Goal: Information Seeking & Learning: Learn about a topic

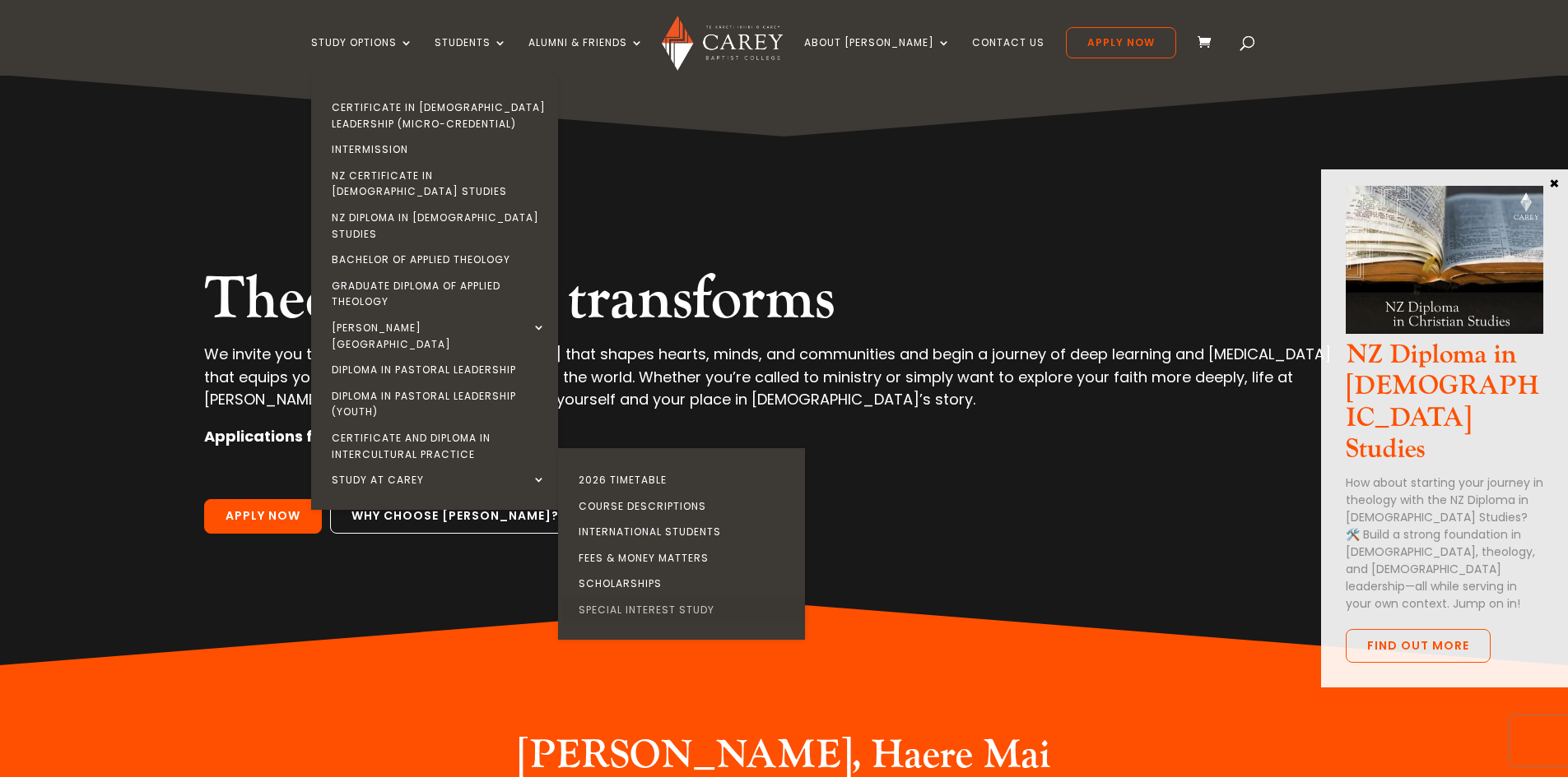
click at [720, 597] on link "Special Interest Study" at bounding box center [685, 610] width 247 height 27
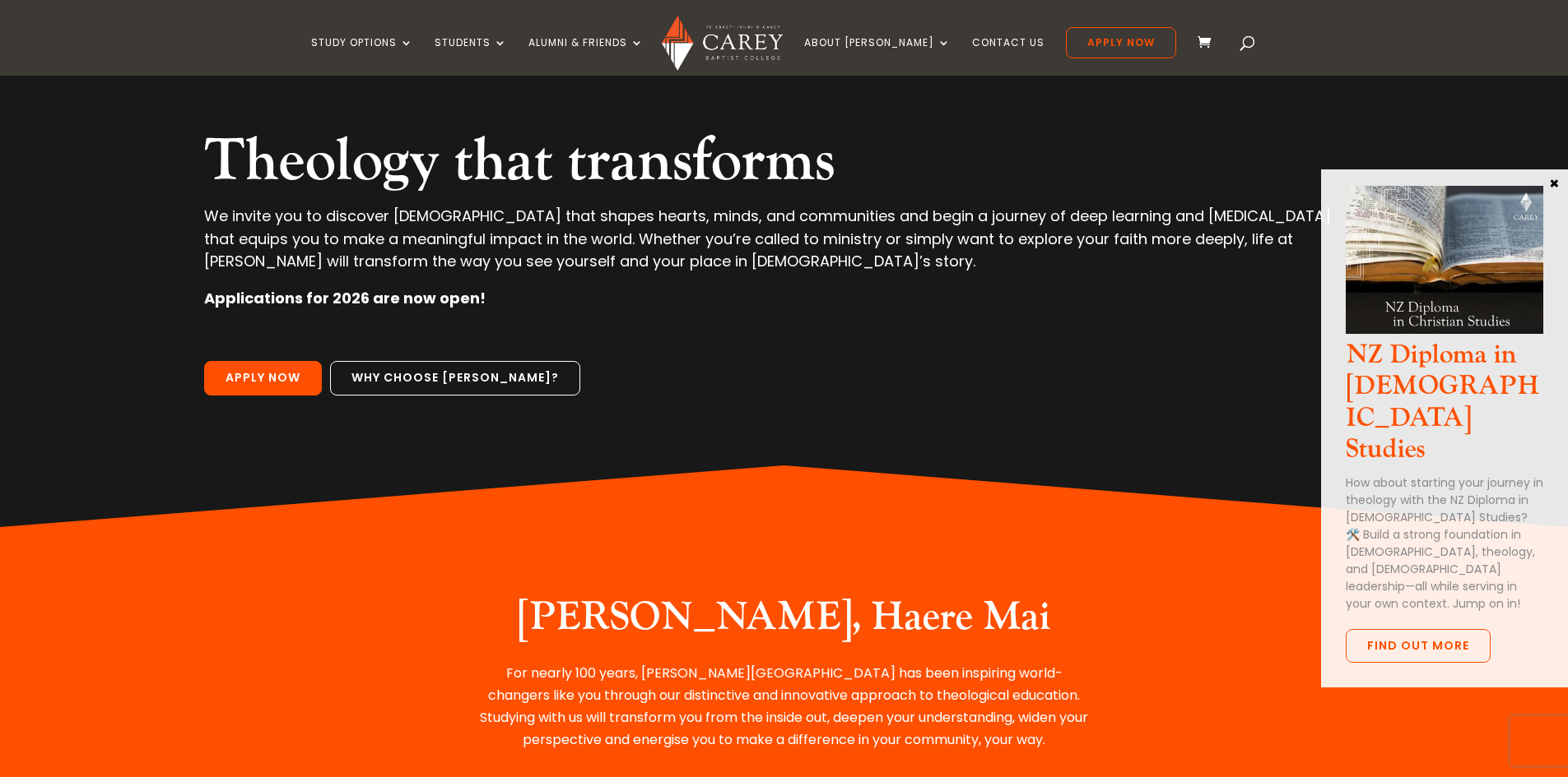
scroll to position [165, 0]
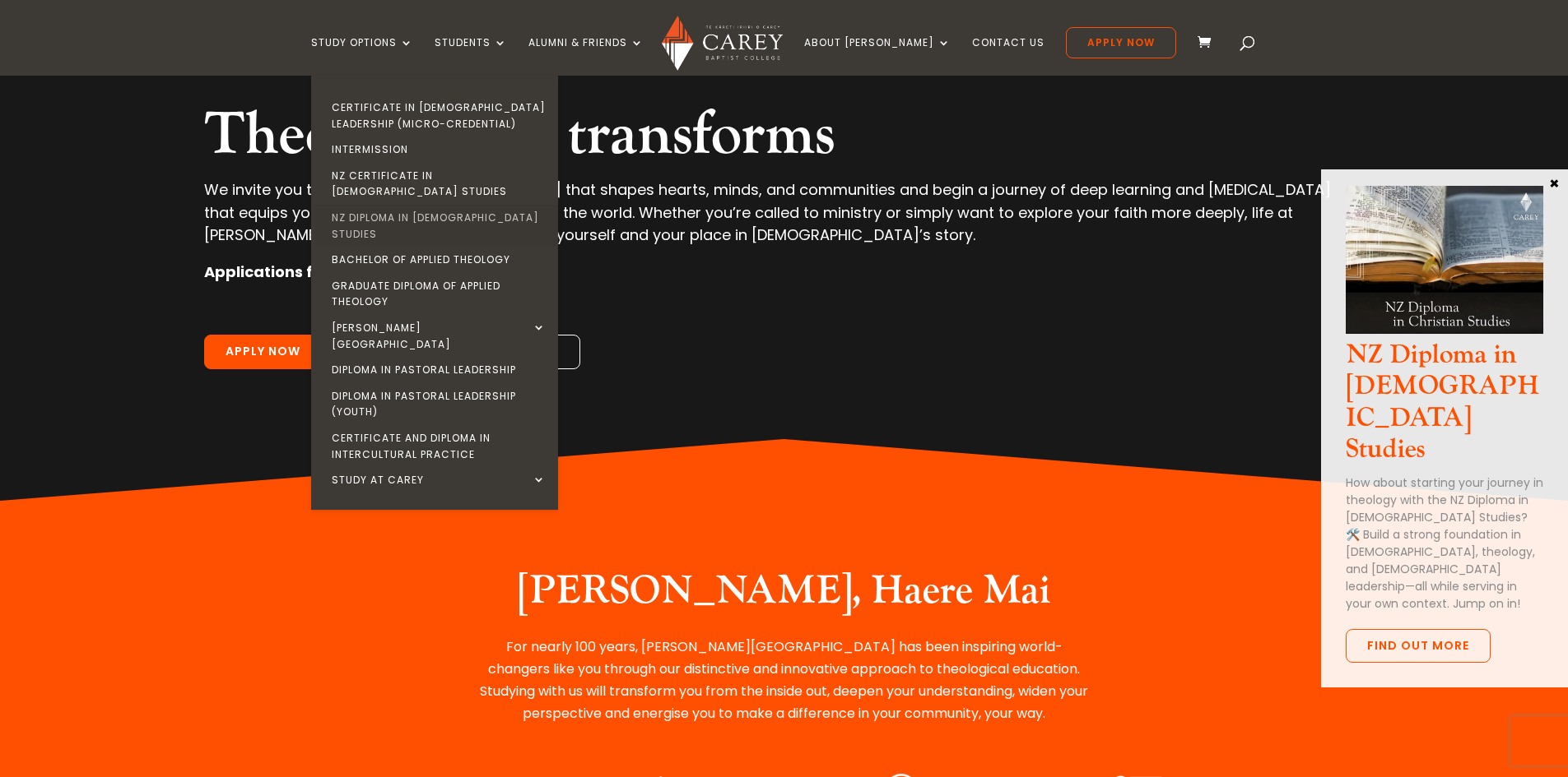
click at [467, 205] on link "NZ Diploma in [DEMOGRAPHIC_DATA] Studies" at bounding box center [438, 226] width 247 height 42
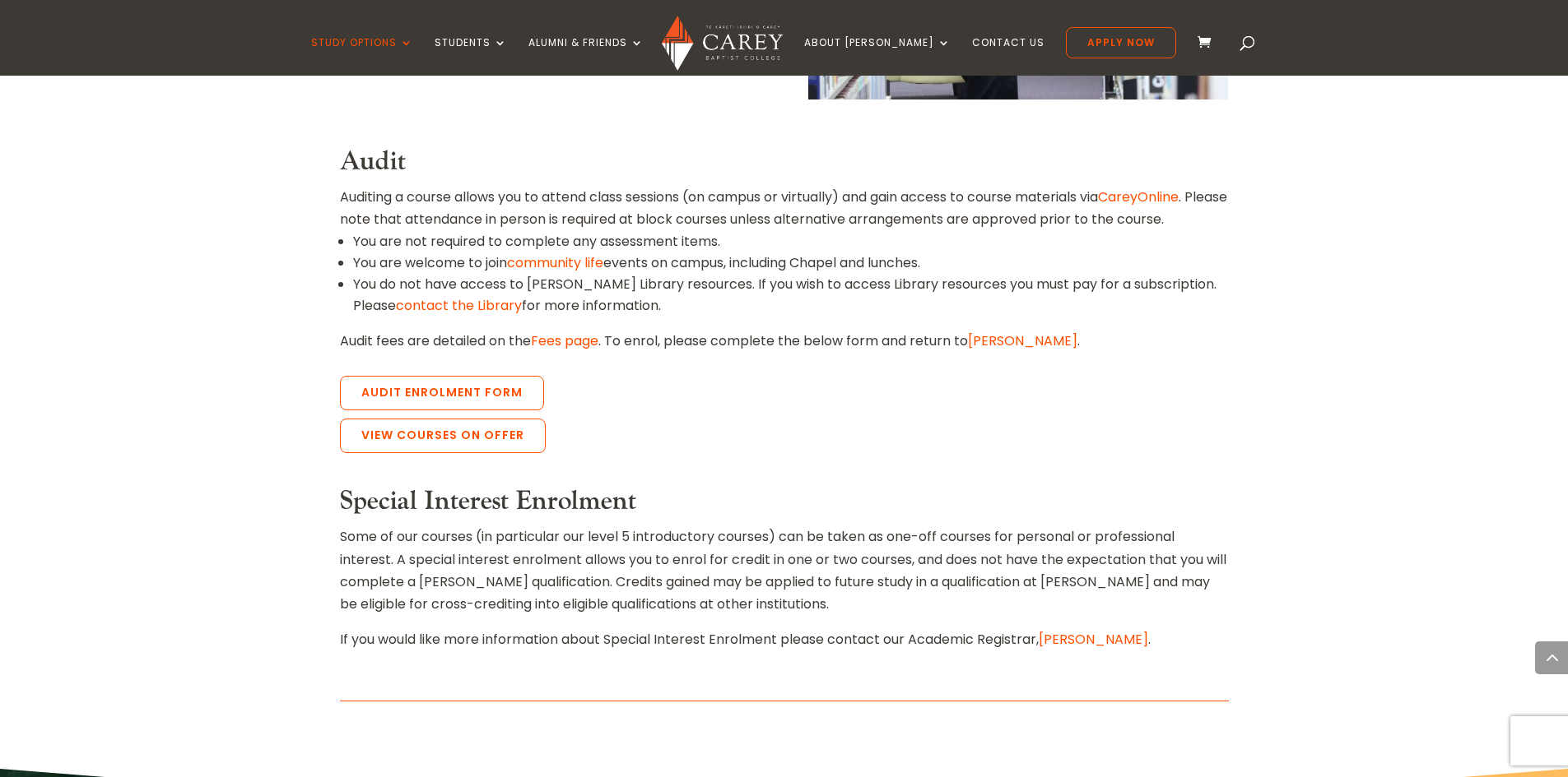
scroll to position [741, 0]
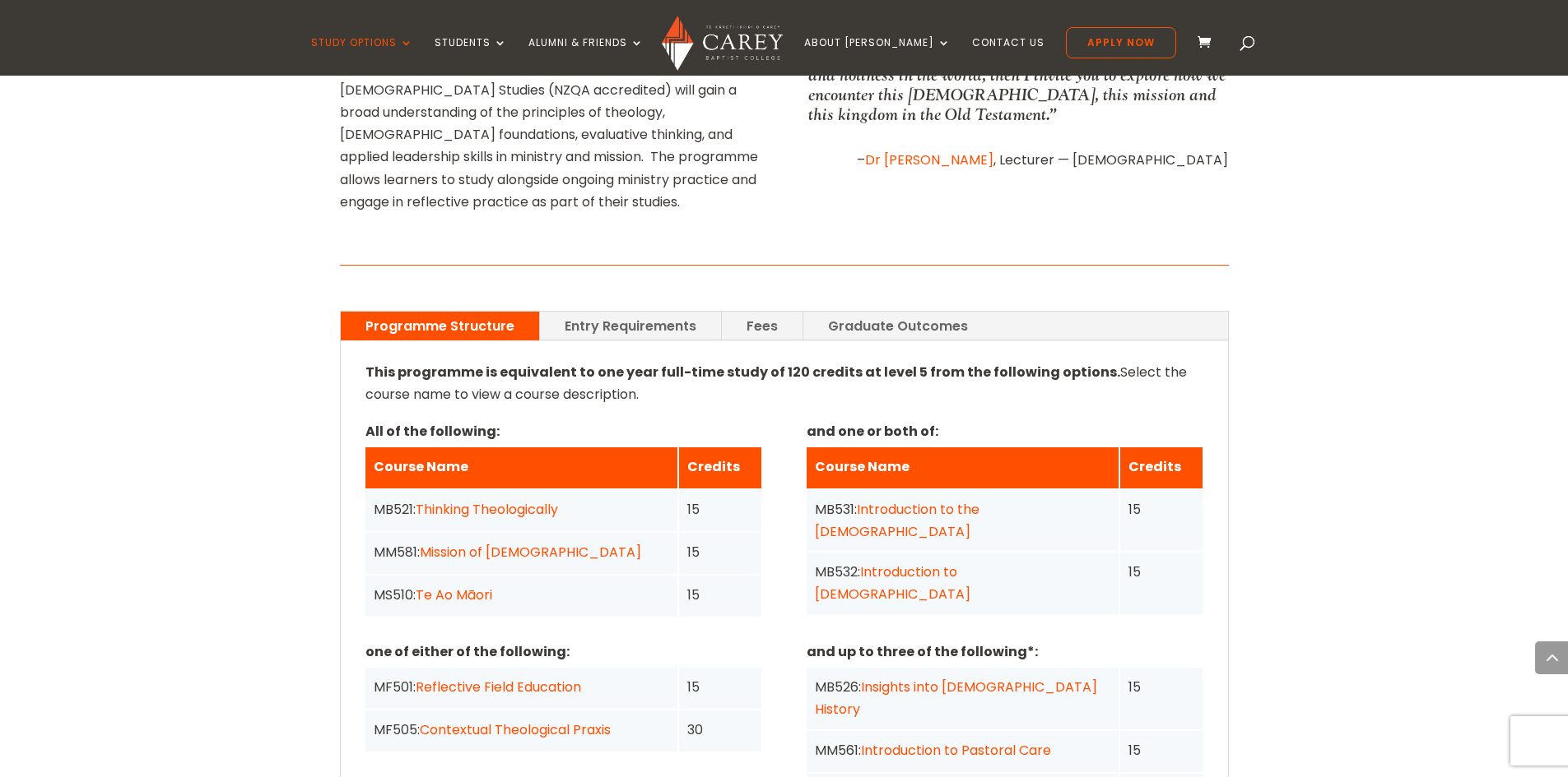
scroll to position [988, 0]
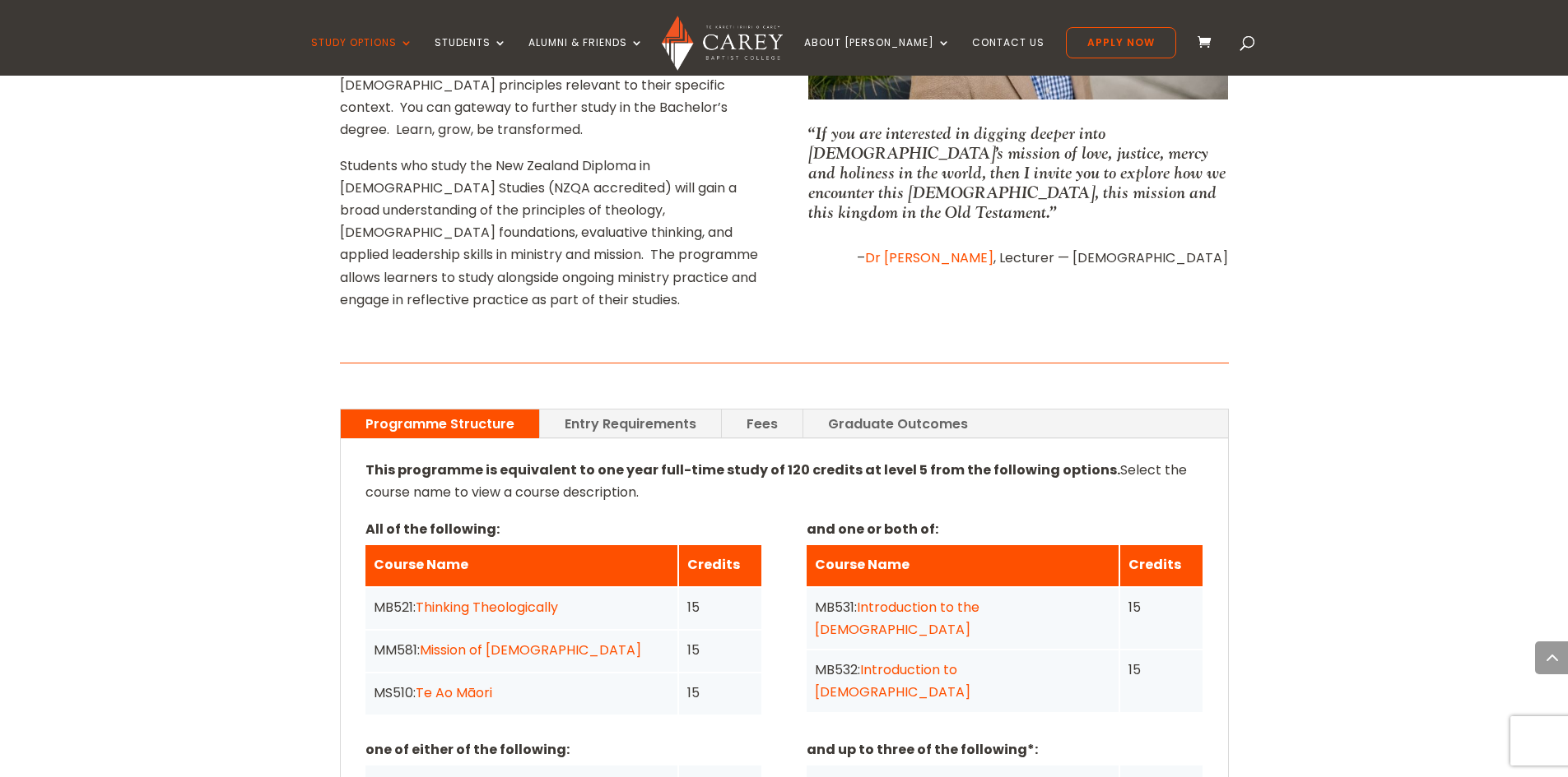
click at [604, 410] on link "Entry Requirements" at bounding box center [630, 424] width 181 height 29
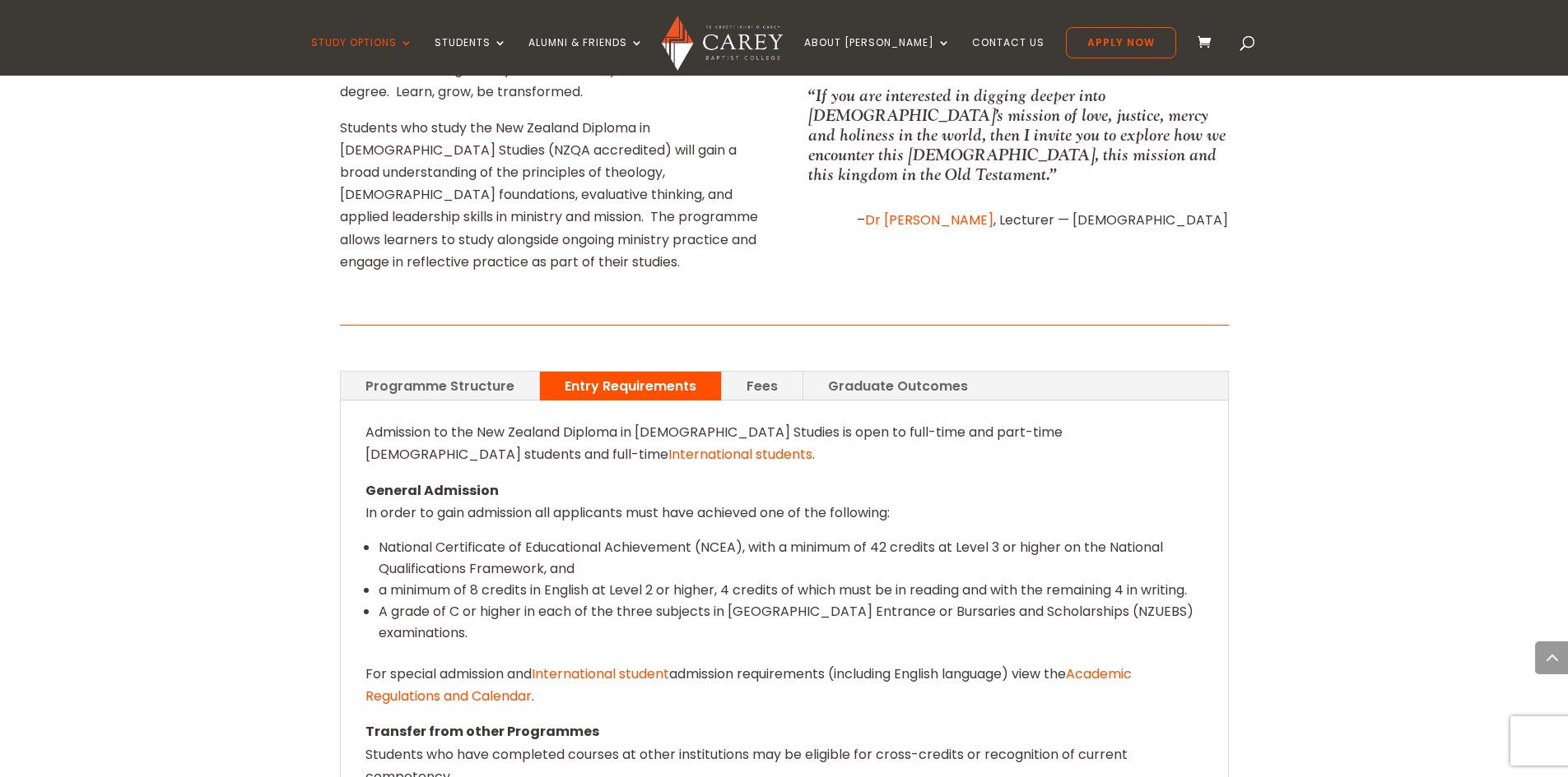
scroll to position [1152, 0]
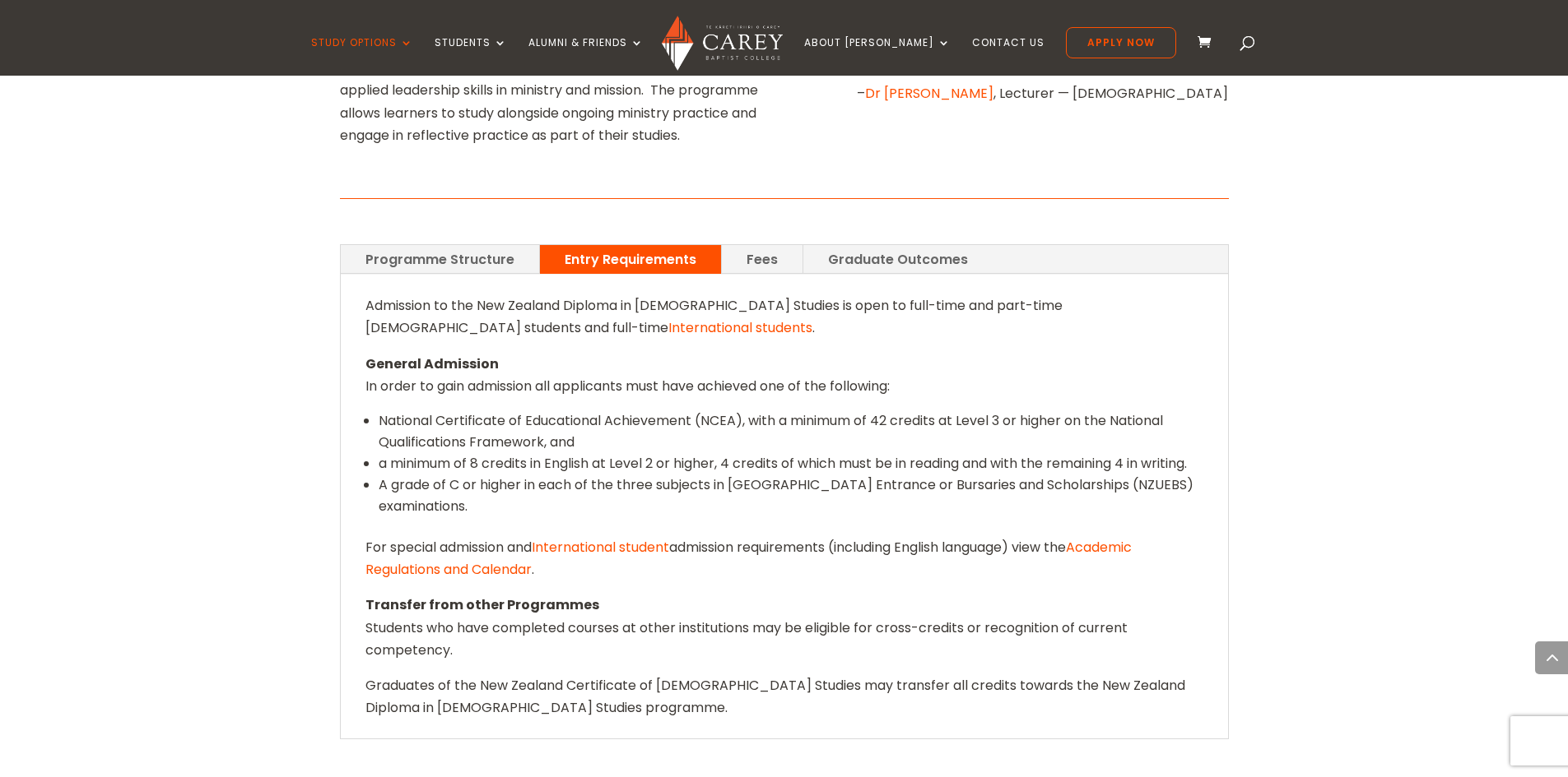
click at [758, 245] on link "Fees" at bounding box center [762, 259] width 80 height 29
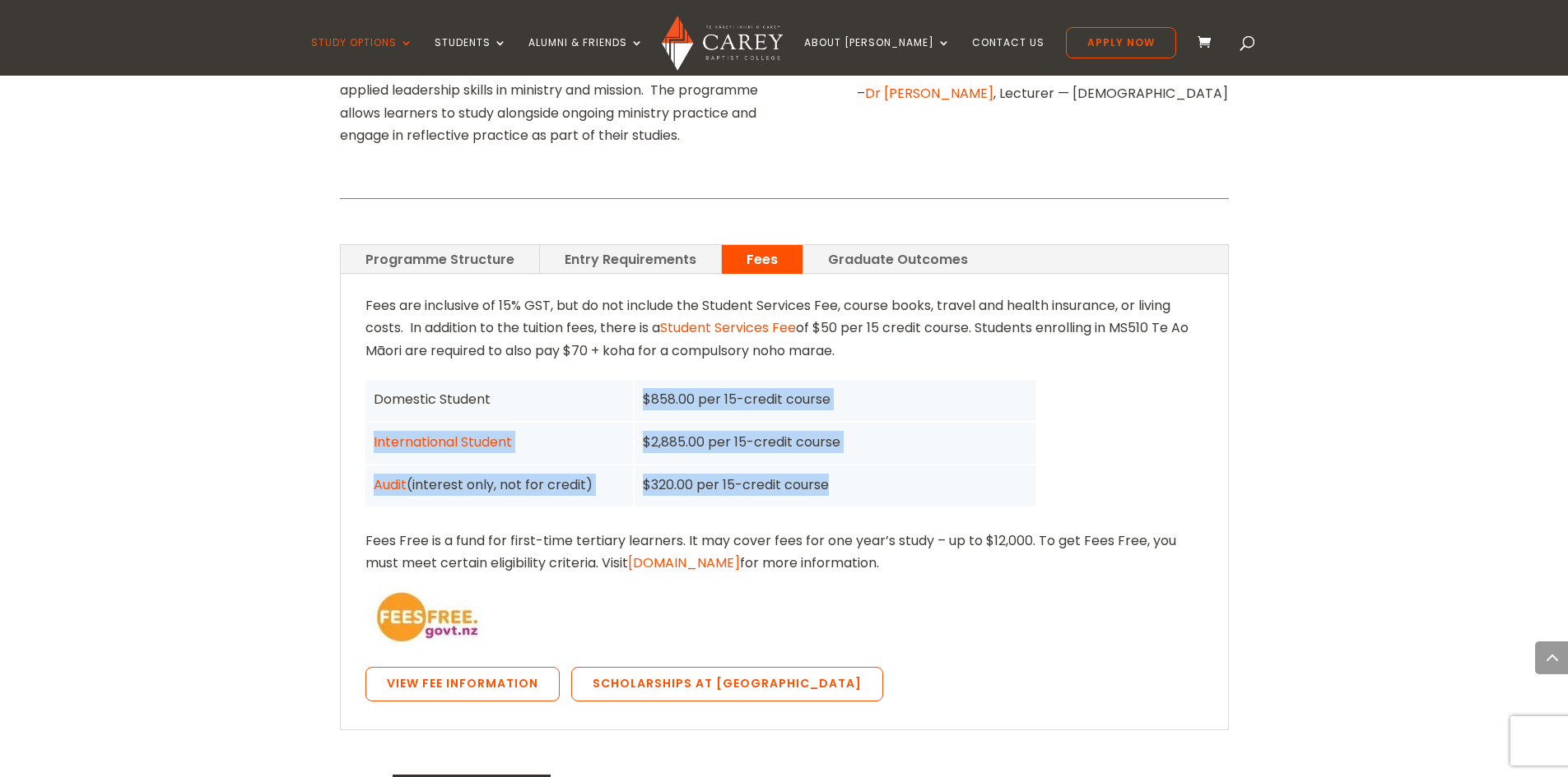
drag, startPoint x: 654, startPoint y: 298, endPoint x: 856, endPoint y: 384, distance: 219.5
click at [856, 384] on div "Domestic Student $858.00 per 15-credit course International Student $2,885.00 p…" at bounding box center [701, 443] width 670 height 126
click at [853, 474] on div "$320.00 per 15-credit course" at bounding box center [834, 484] width 384 height 22
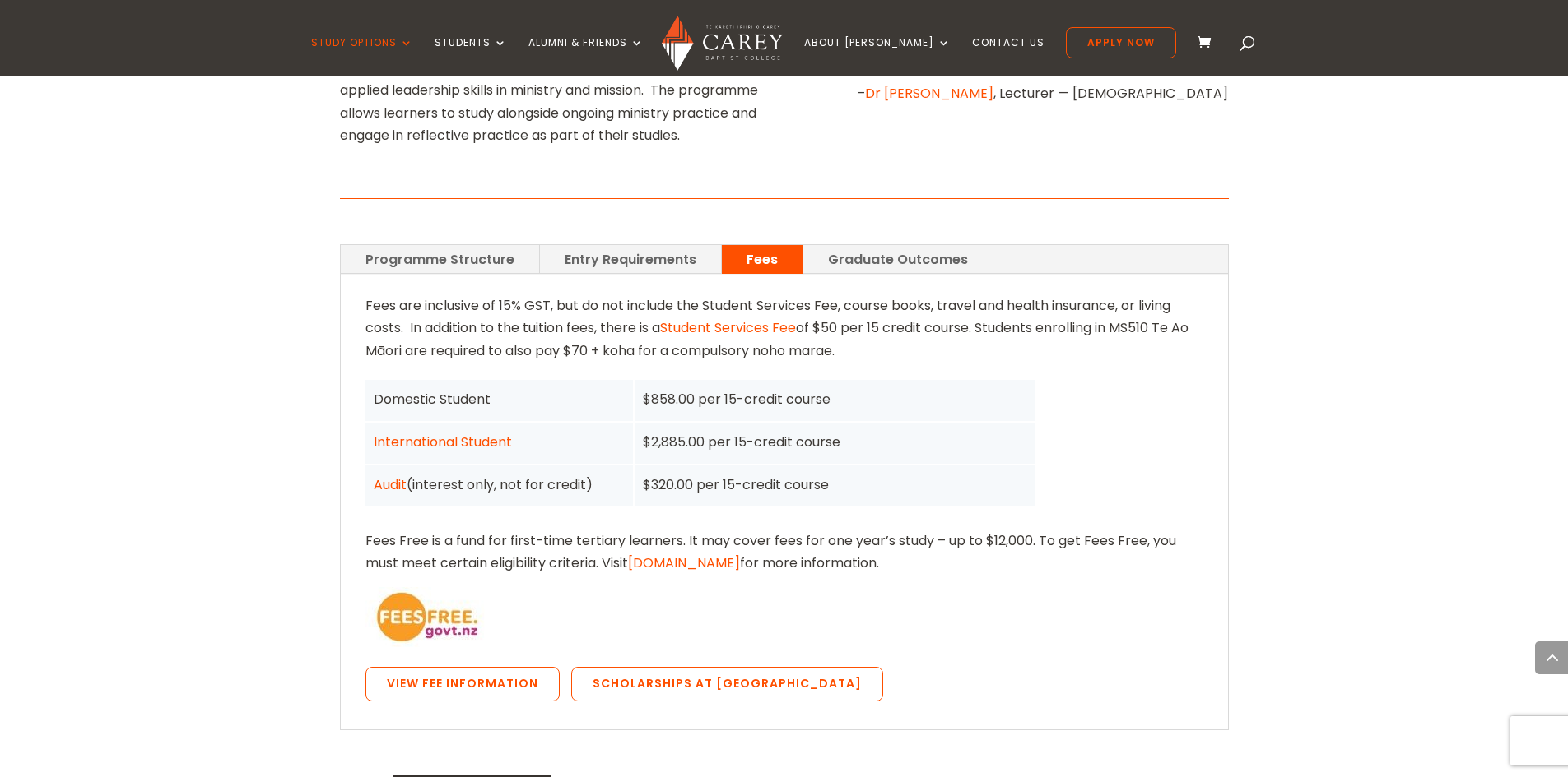
drag, startPoint x: 993, startPoint y: 228, endPoint x: 991, endPoint y: 243, distance: 15.1
click at [991, 295] on p "Fees are inclusive of 15% GST, but do not include the Student Services Fee, cou…" at bounding box center [784, 335] width 838 height 80
click at [870, 295] on p "Fees are inclusive of 15% GST, but do not include the Student Services Fee, cou…" at bounding box center [784, 335] width 838 height 80
drag, startPoint x: 997, startPoint y: 231, endPoint x: 990, endPoint y: 260, distance: 29.8
click at [1015, 295] on p "Fees are inclusive of 15% GST, but do not include the Student Services Fee, cou…" at bounding box center [784, 335] width 838 height 80
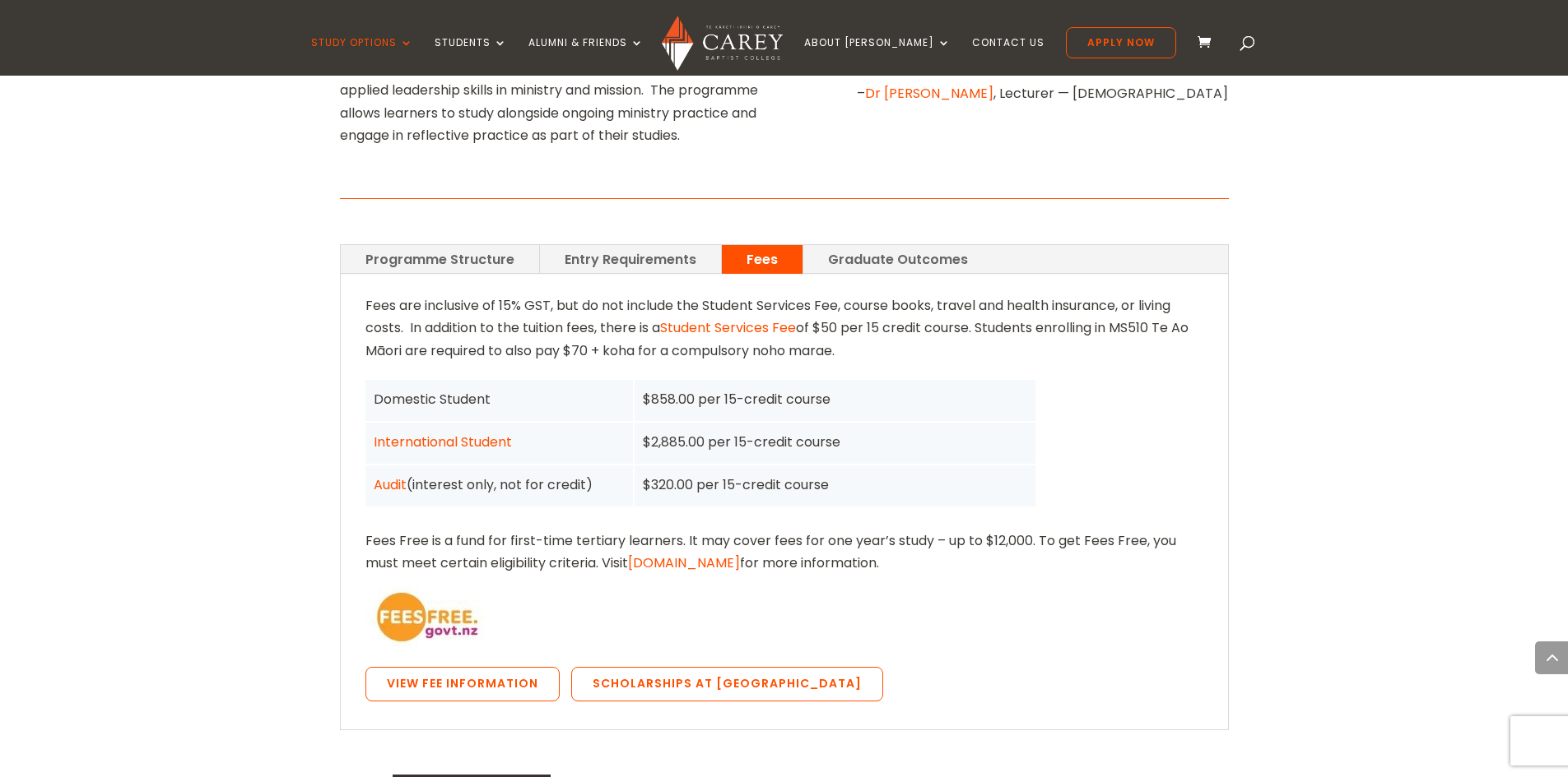
click at [870, 295] on p "Fees are inclusive of 15% GST, but do not include the Student Services Fee, cou…" at bounding box center [784, 335] width 838 height 80
drag, startPoint x: 870, startPoint y: 248, endPoint x: 331, endPoint y: 213, distance: 540.1
click at [331, 213] on div "Home » Study » NZ Diploma in Christian Studies Programme Outline Transform your…" at bounding box center [784, 493] width 1568 height 1817
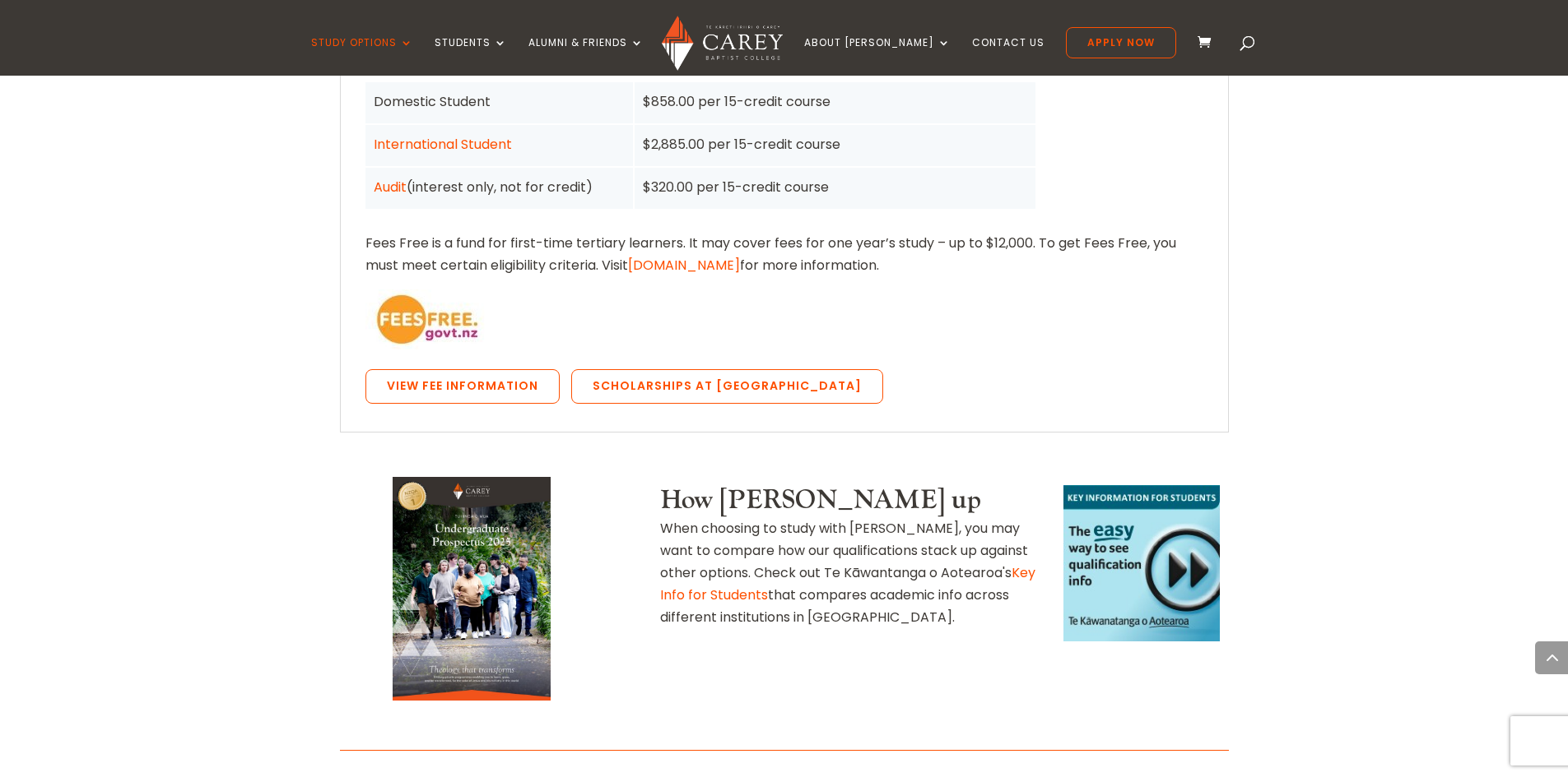
scroll to position [1002, 0]
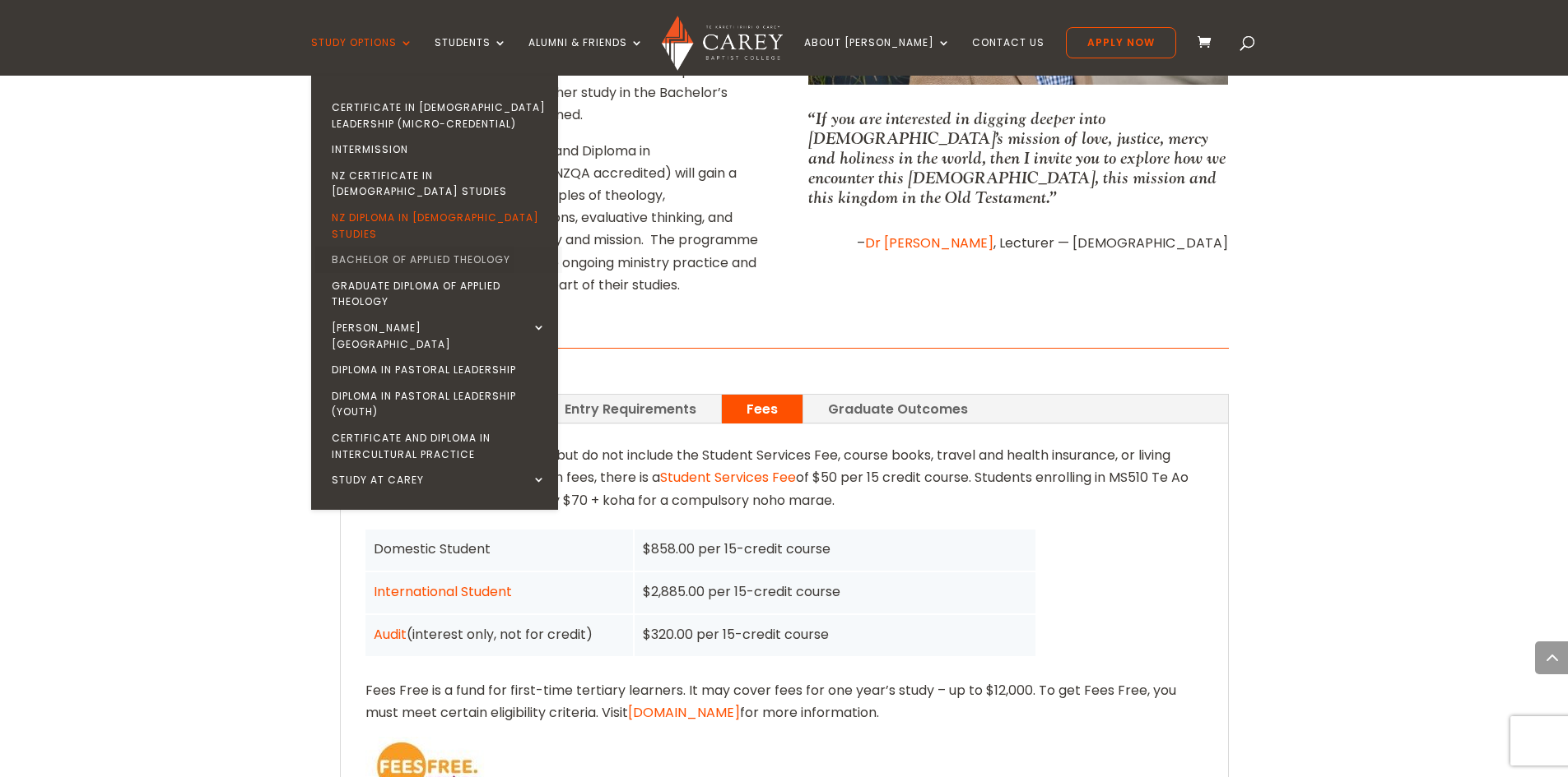
click at [466, 247] on link "Bachelor of Applied Theology" at bounding box center [438, 260] width 247 height 27
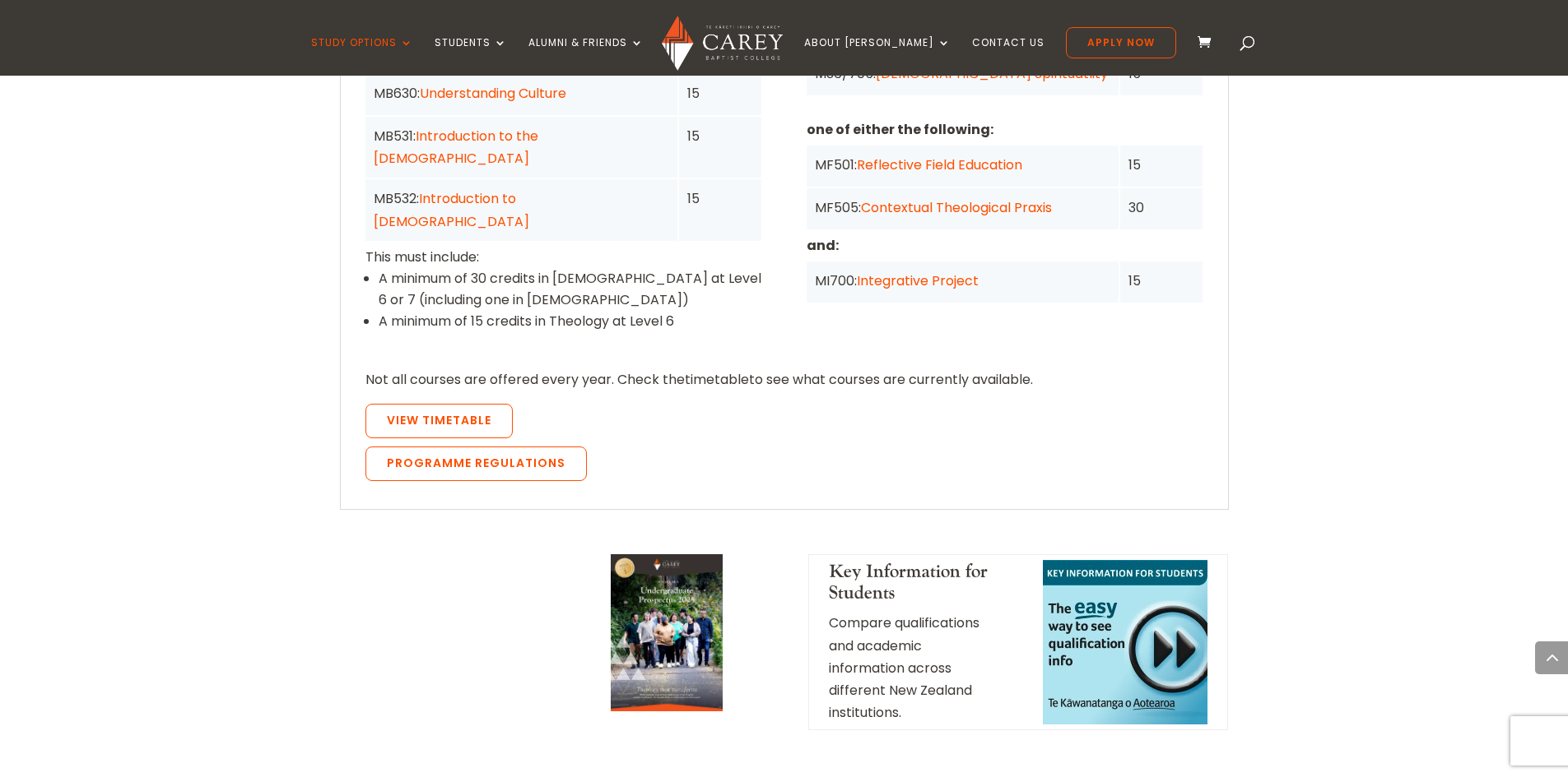
scroll to position [1152, 0]
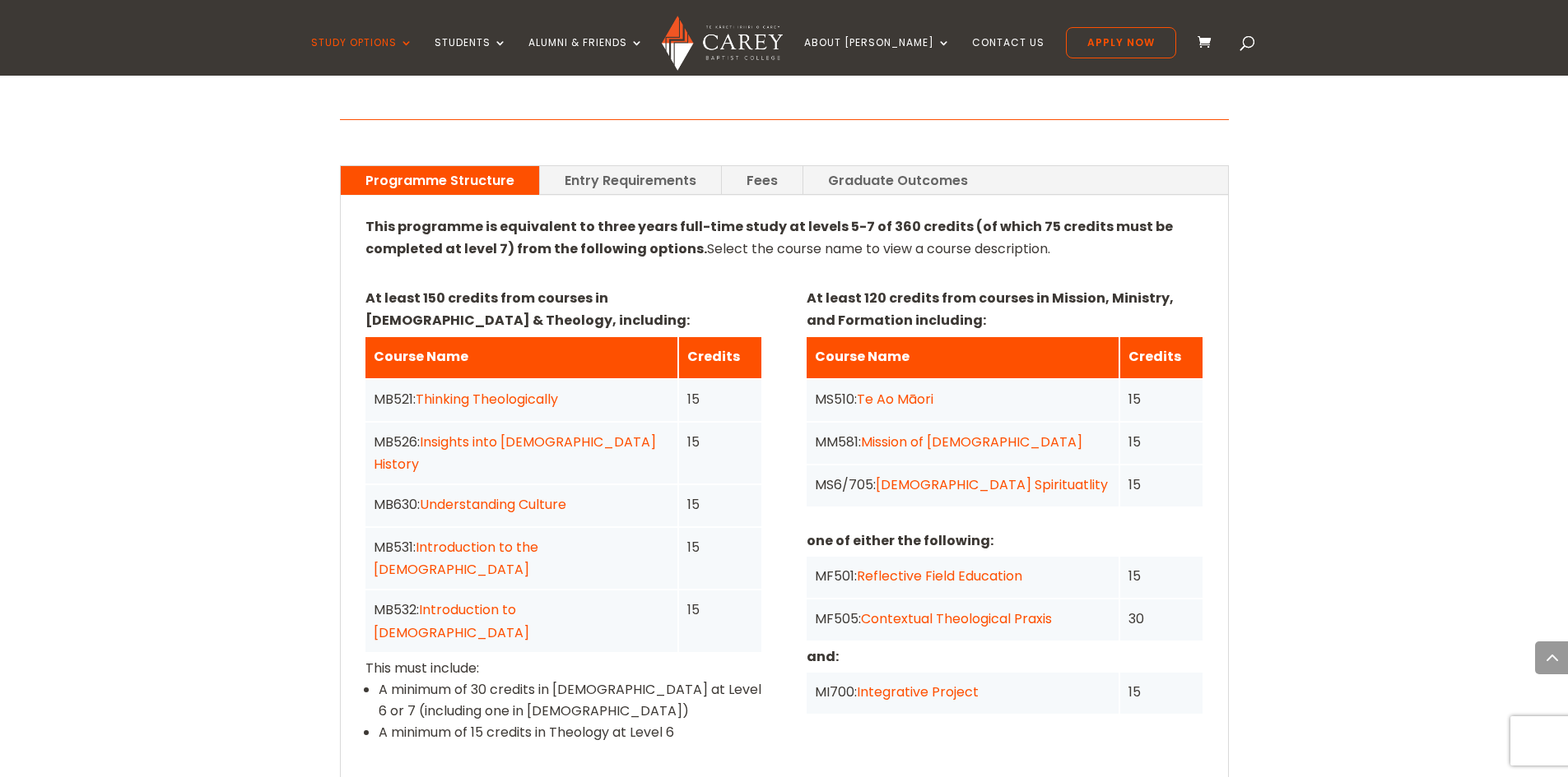
click at [630, 166] on link "Entry Requirements" at bounding box center [630, 181] width 181 height 29
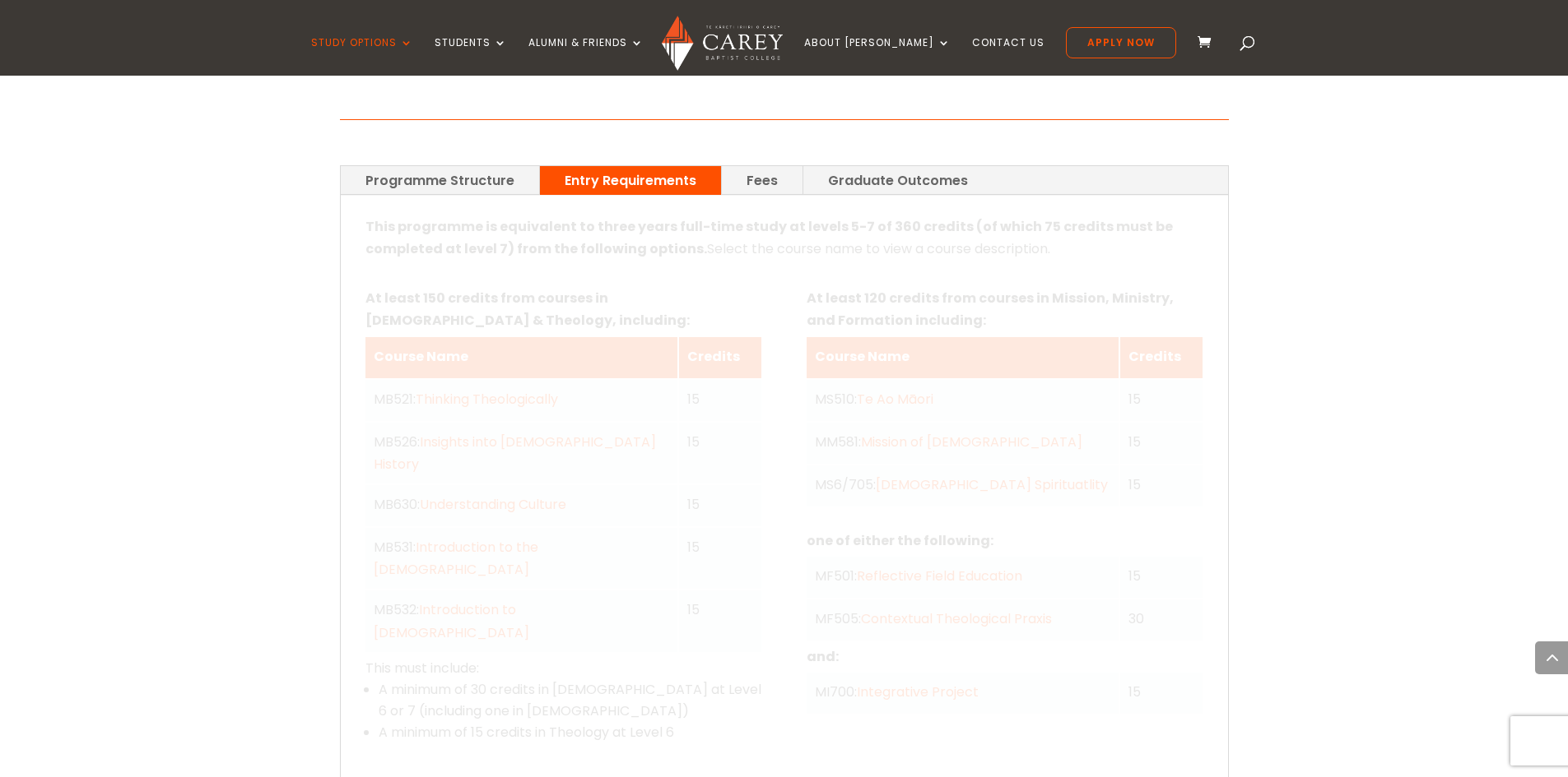
click at [747, 166] on link "Fees" at bounding box center [762, 181] width 80 height 29
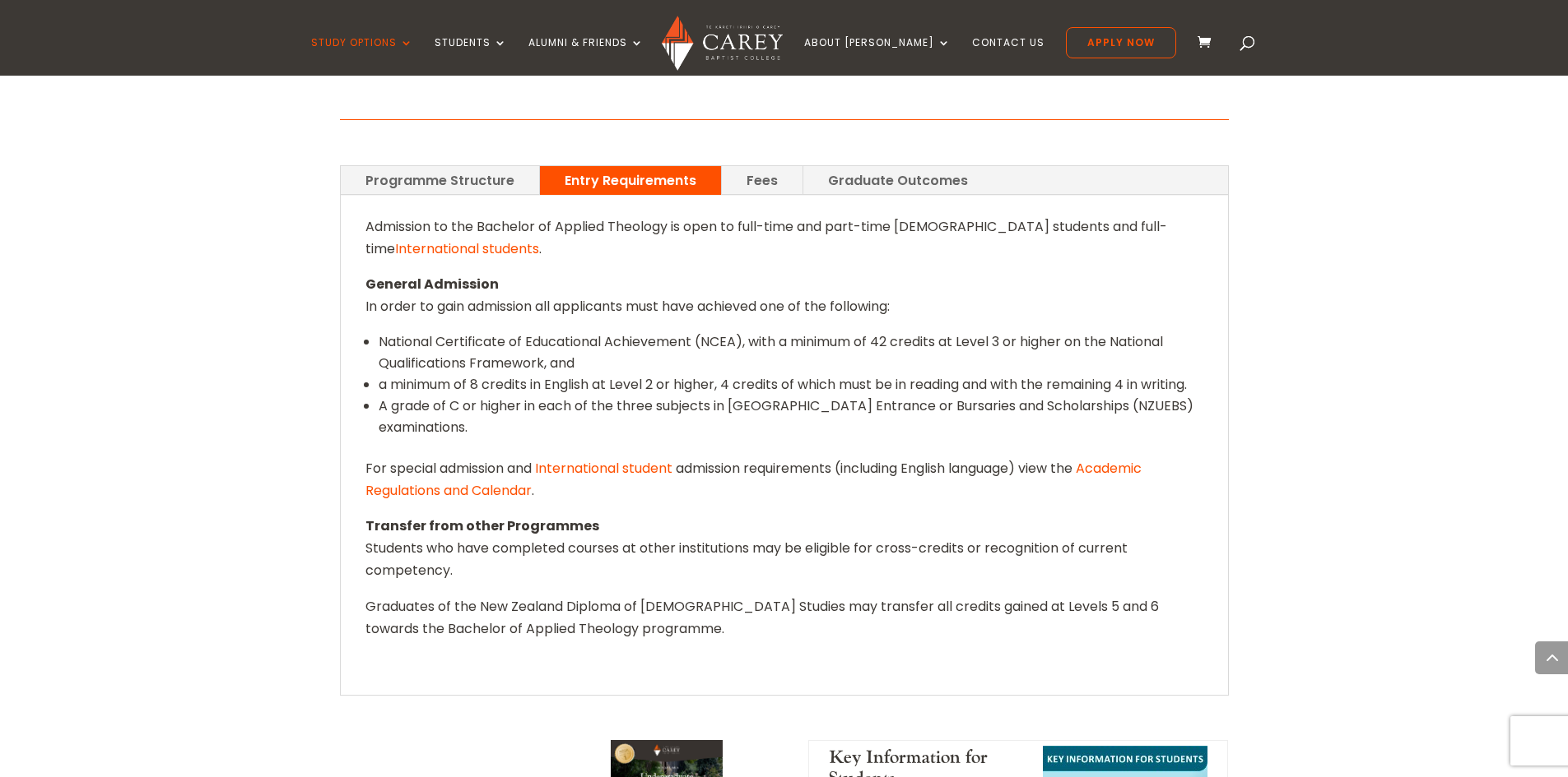
click at [757, 166] on link "Fees" at bounding box center [762, 181] width 80 height 29
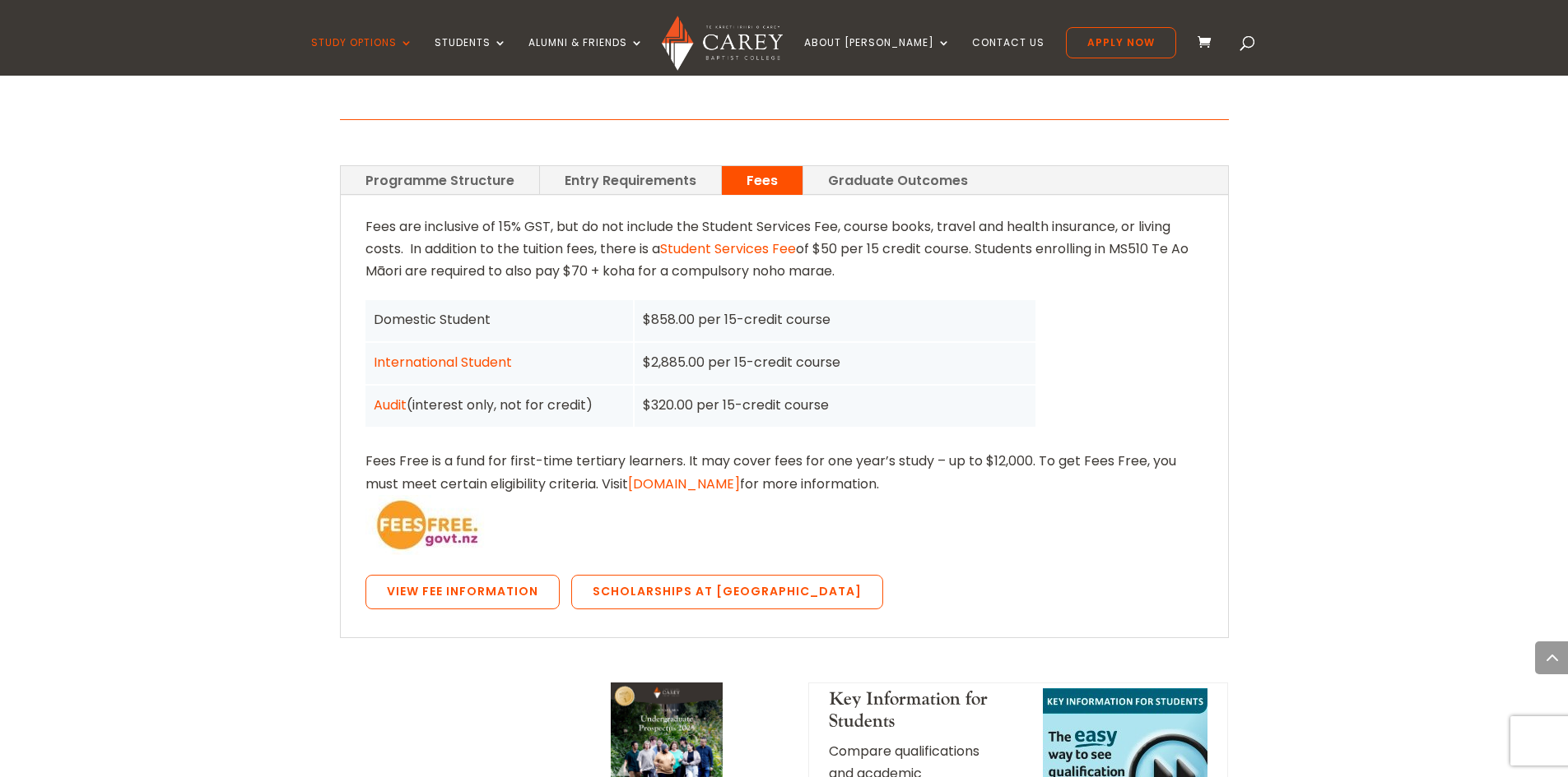
click at [470, 353] on link "International Student" at bounding box center [442, 363] width 138 height 19
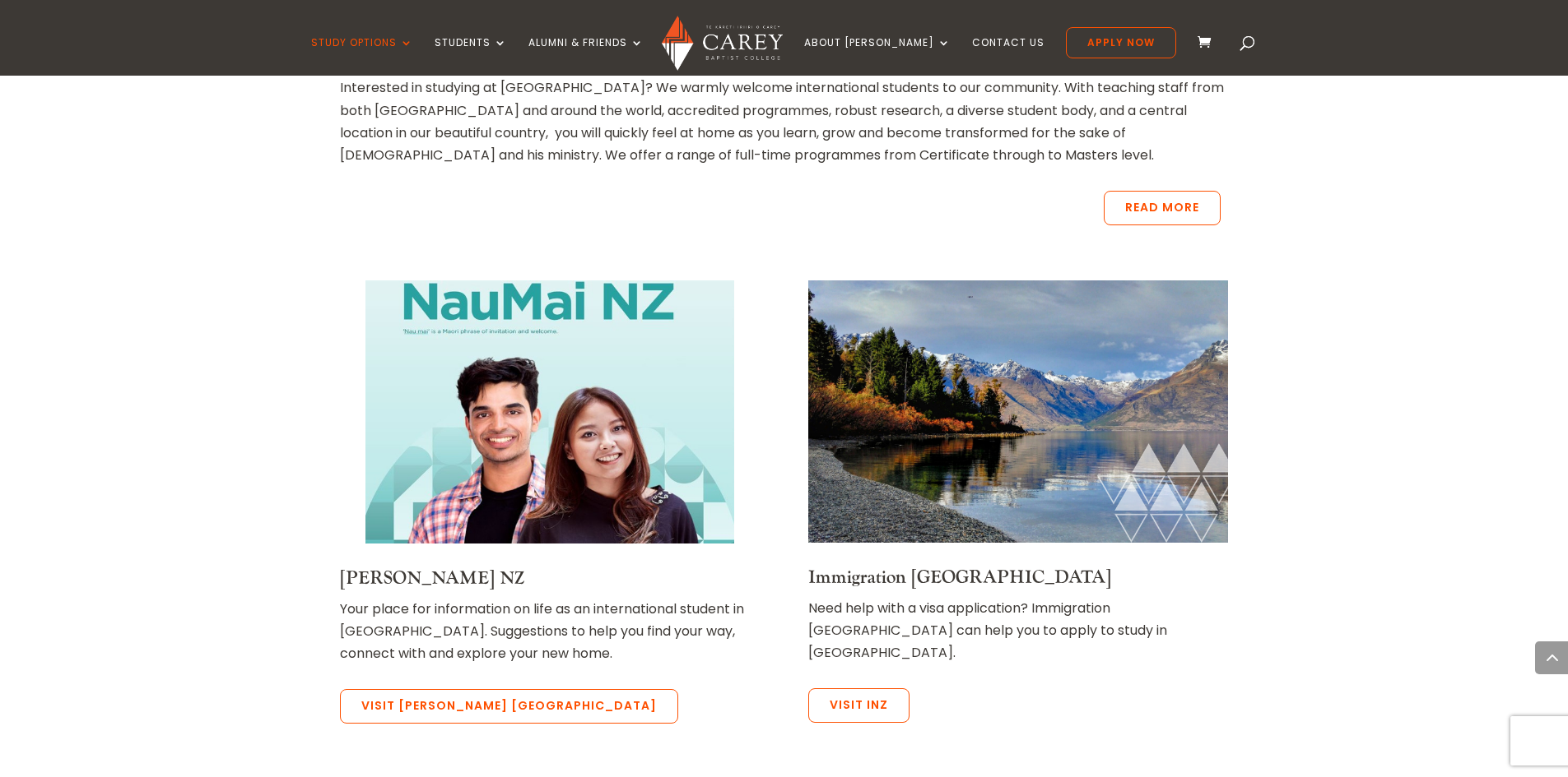
scroll to position [411, 0]
